Goal: Information Seeking & Learning: Learn about a topic

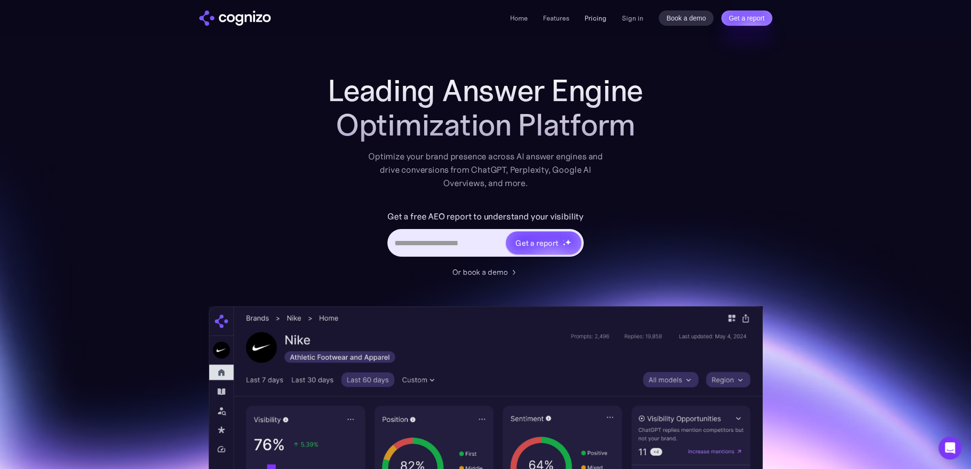
click at [599, 17] on link "Pricing" at bounding box center [595, 18] width 22 height 9
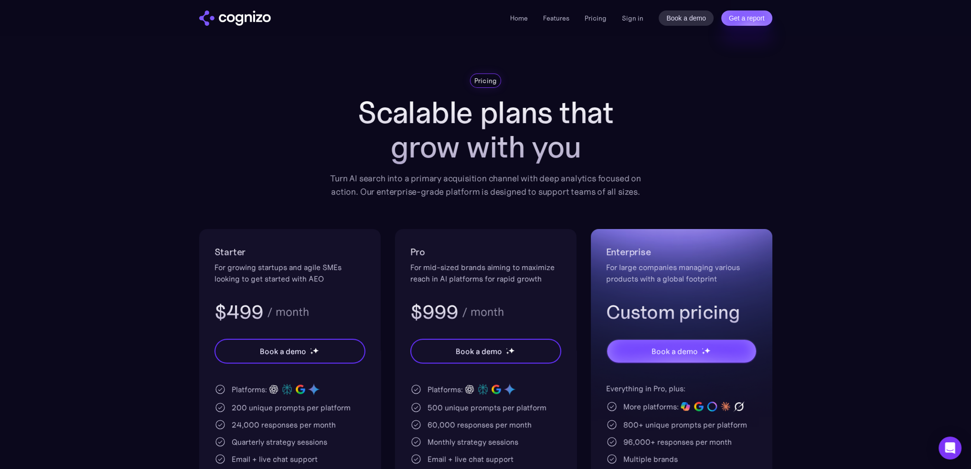
click at [250, 19] on img "home" at bounding box center [235, 18] width 72 height 15
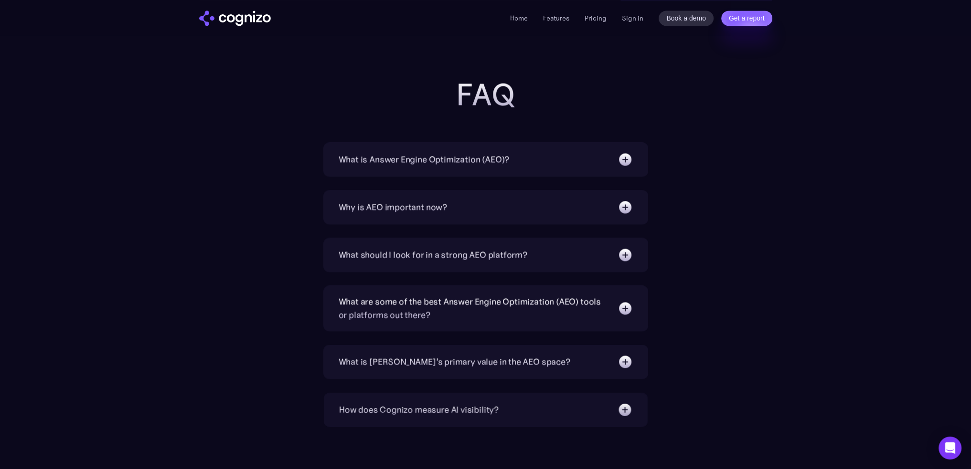
scroll to position [2101, 0]
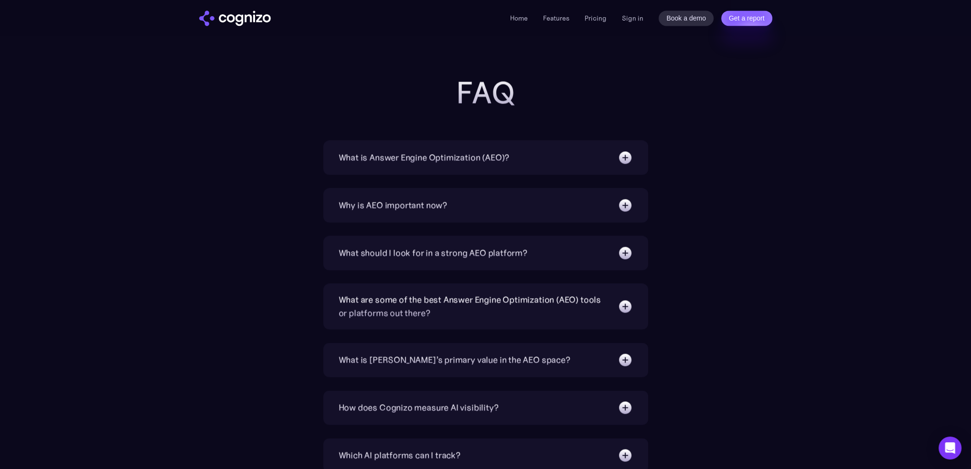
click at [382, 150] on div "What is Answer Engine Optimization (AEO)?" at bounding box center [486, 157] width 294 height 15
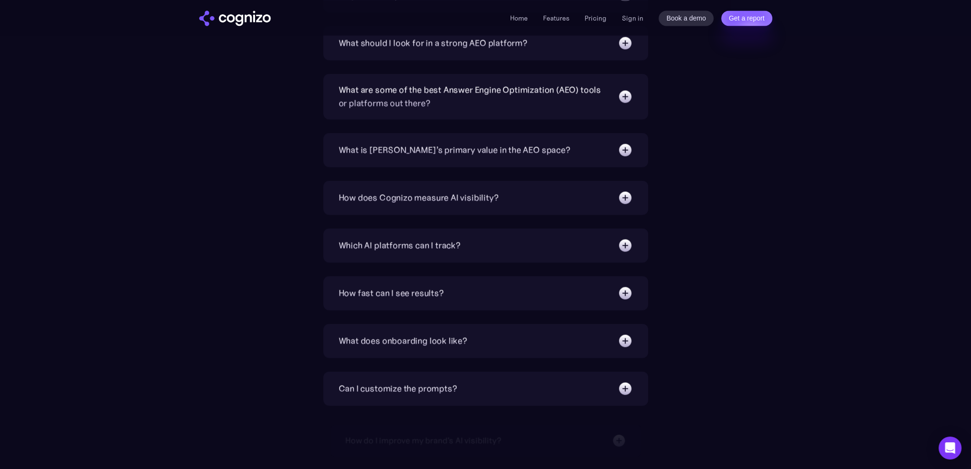
scroll to position [2387, 0]
